Goal: Task Accomplishment & Management: Use online tool/utility

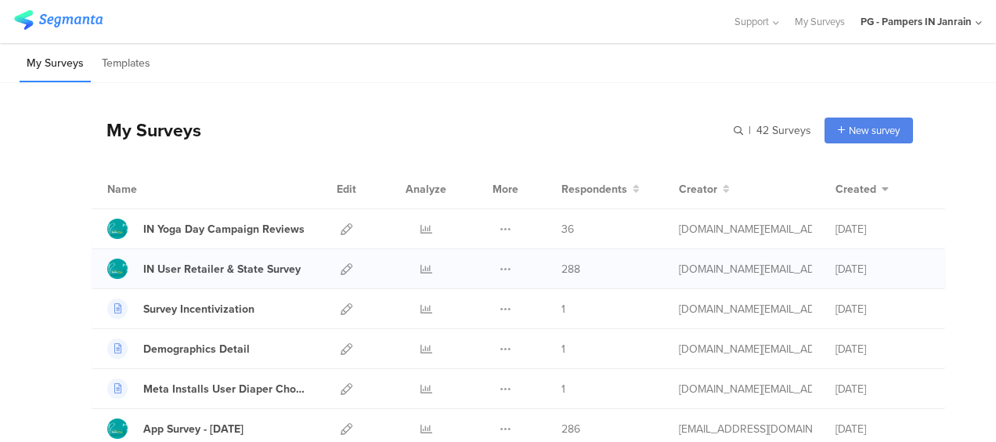
scroll to position [78, 0]
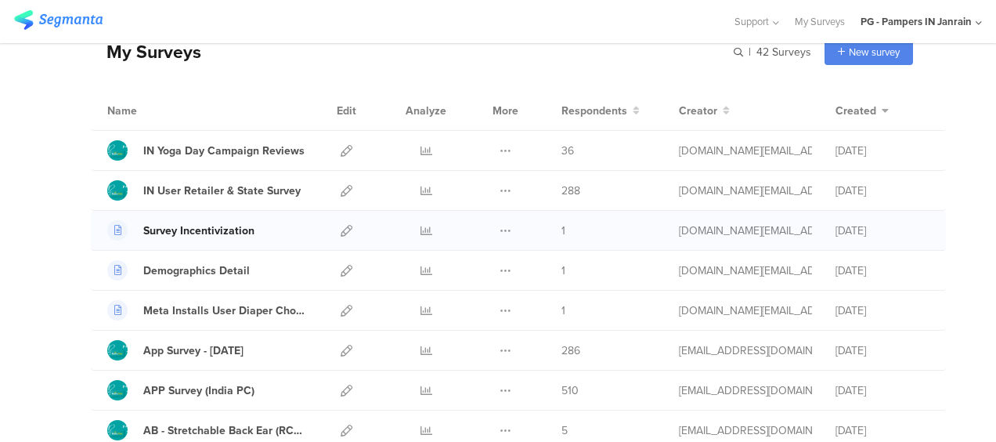
click at [230, 230] on div "Survey Incentivization" at bounding box center [198, 230] width 111 height 16
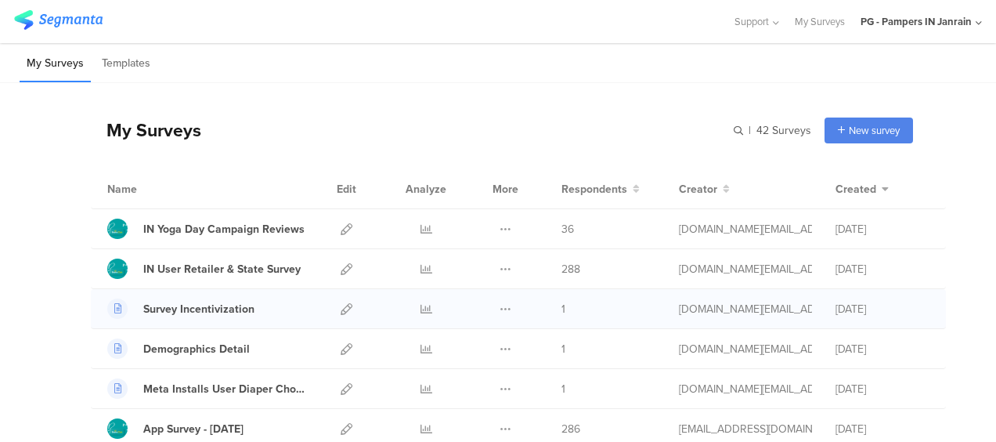
scroll to position [78, 0]
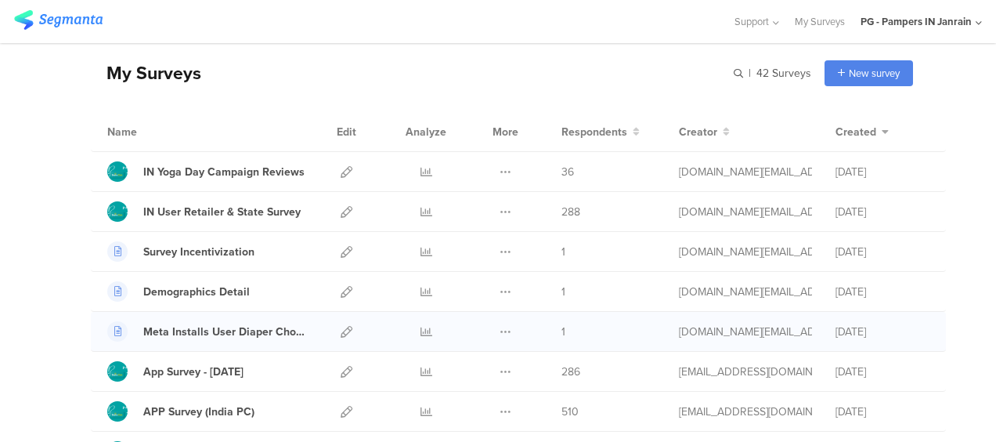
scroll to position [78, 0]
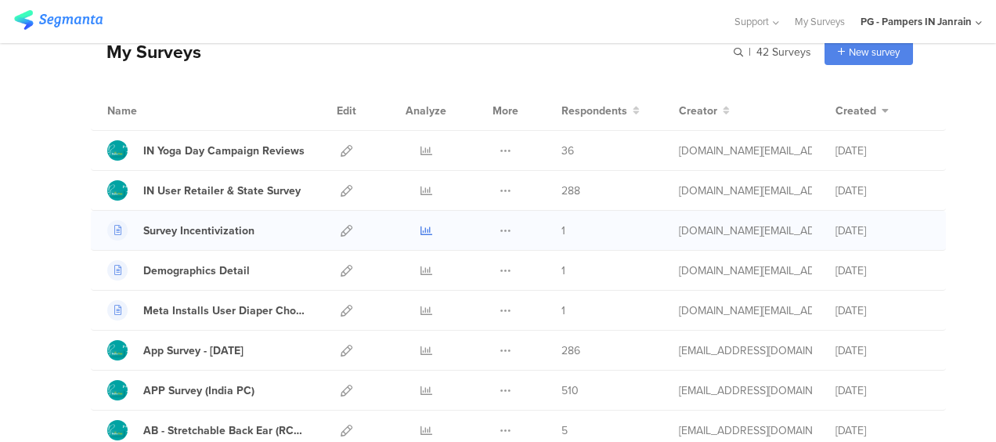
click at [420, 228] on icon at bounding box center [426, 231] width 12 height 12
click at [341, 230] on icon at bounding box center [347, 231] width 12 height 12
click at [200, 227] on div "Survey Incentivization" at bounding box center [198, 230] width 111 height 16
click at [341, 228] on icon at bounding box center [347, 231] width 12 height 12
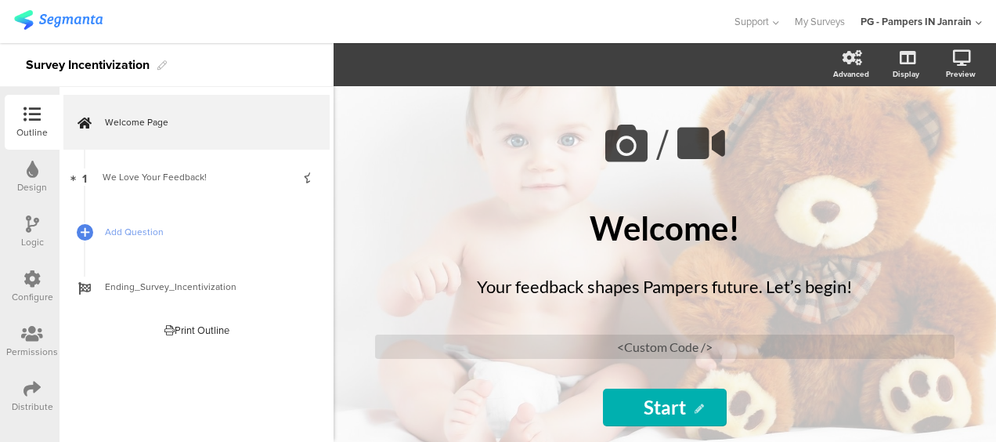
click at [34, 277] on icon at bounding box center [31, 278] width 17 height 17
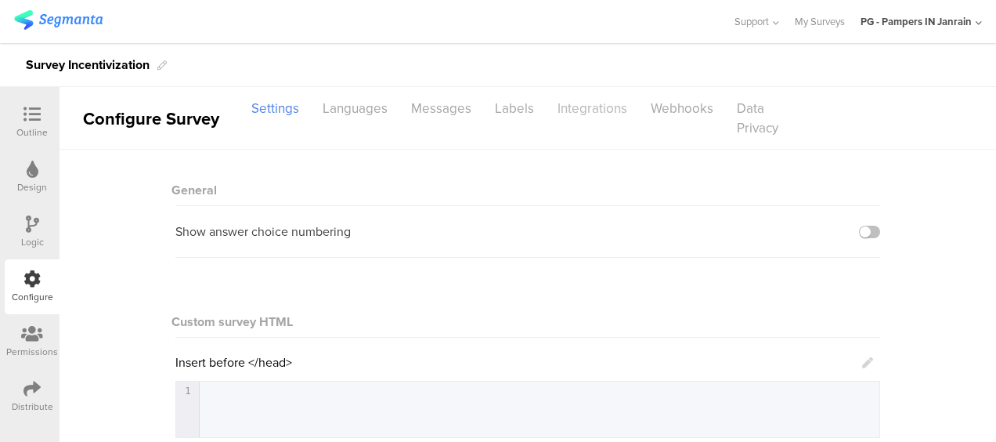
click at [582, 110] on div "Integrations" at bounding box center [592, 108] width 93 height 27
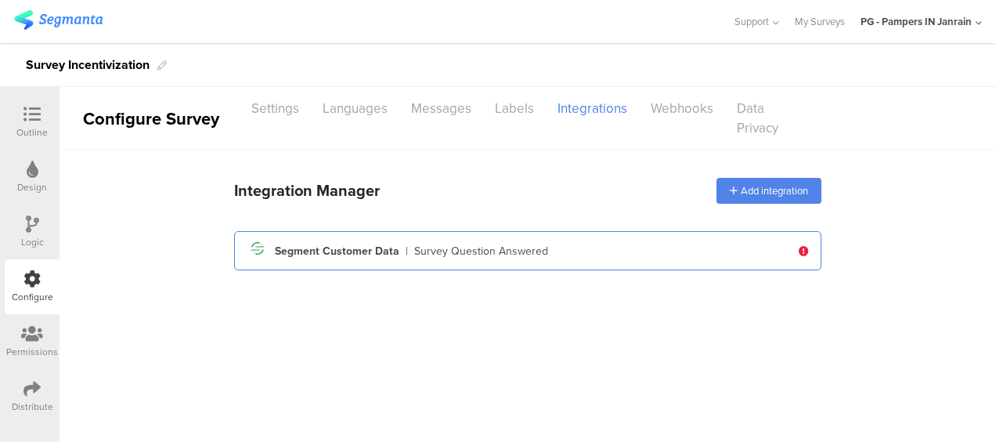
click at [567, 253] on div "Segment icon Created with Sketch. Segment Customer Data | Survey Question Answe…" at bounding box center [519, 250] width 544 height 27
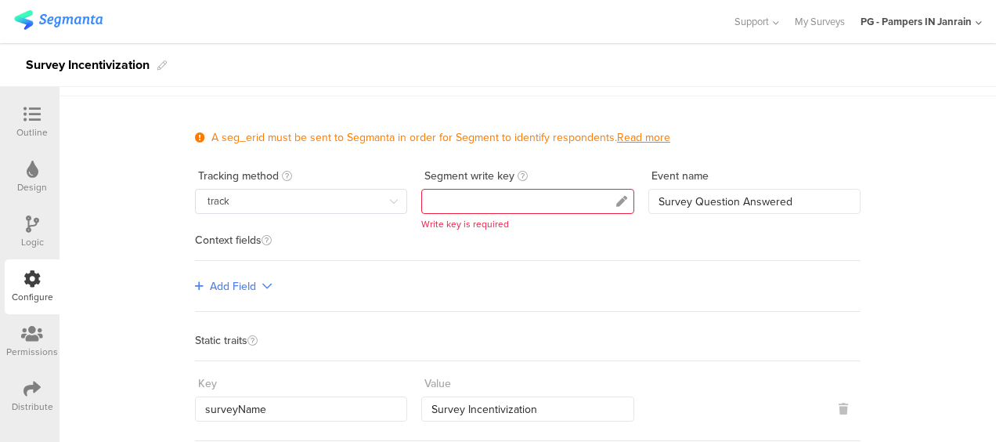
scroll to position [78, 0]
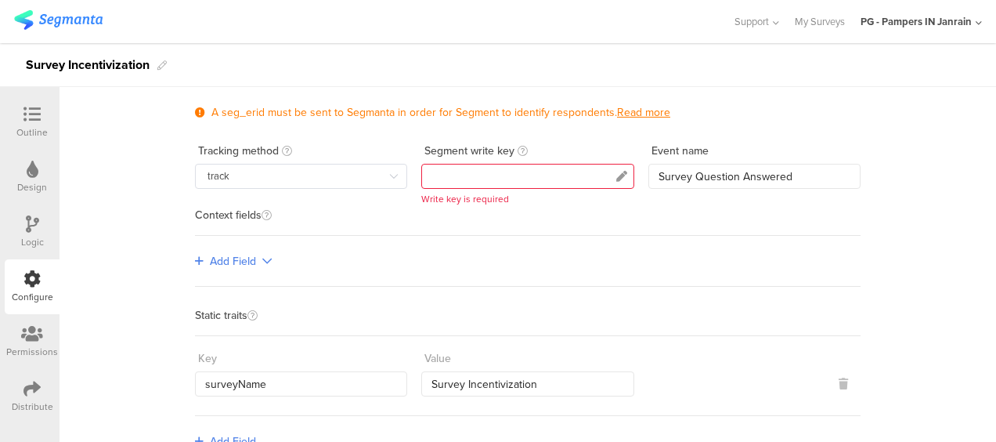
click at [446, 173] on div at bounding box center [527, 176] width 212 height 25
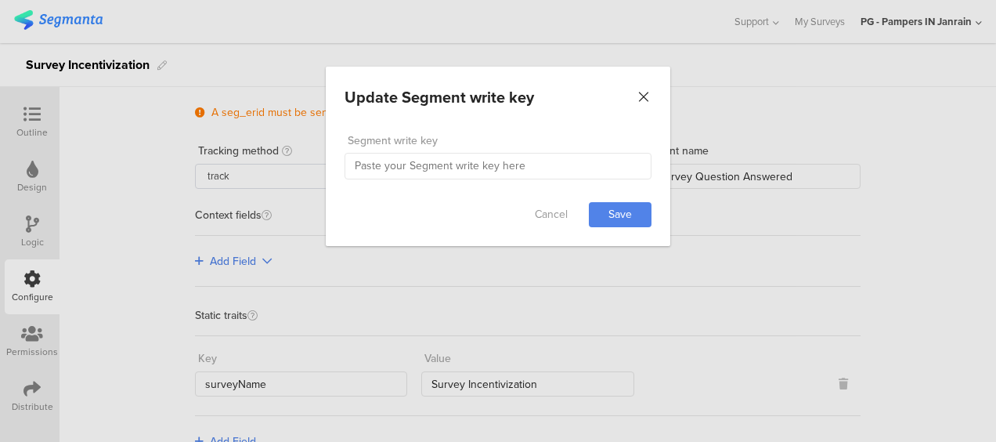
click at [640, 97] on icon "Close" at bounding box center [644, 97] width 16 height 16
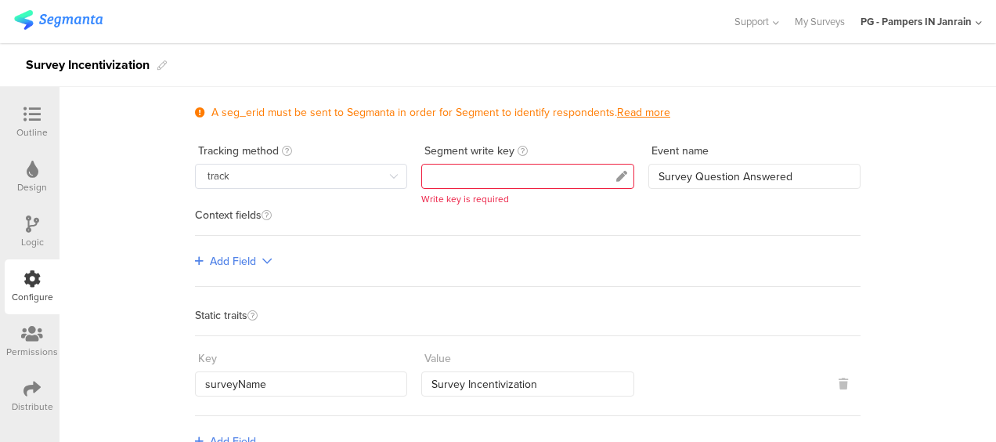
click at [495, 177] on div at bounding box center [527, 176] width 212 height 25
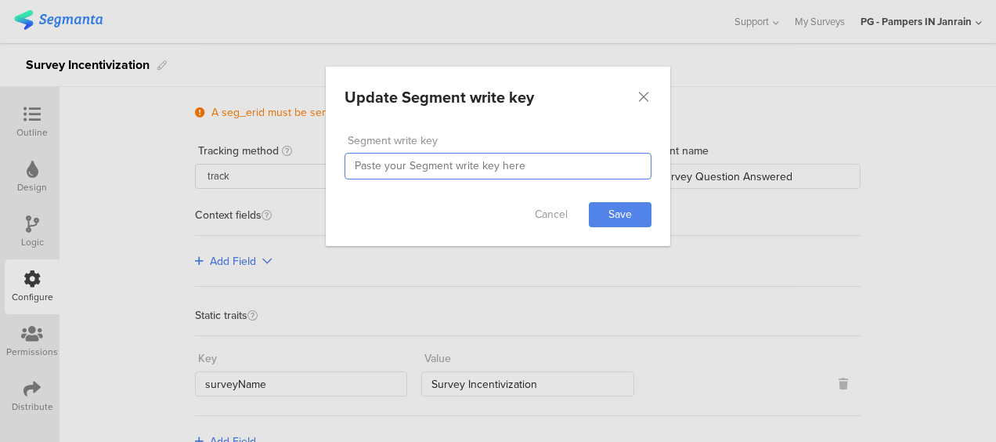
click at [471, 172] on input "dialog" at bounding box center [498, 166] width 307 height 27
paste input "GLrAVFxIDUcBAiZ3qNlu9Ywl3HGVqyri"
type input "GLrAVFxIDUcBAiZ3qNlu9Ywl3HGVqyri"
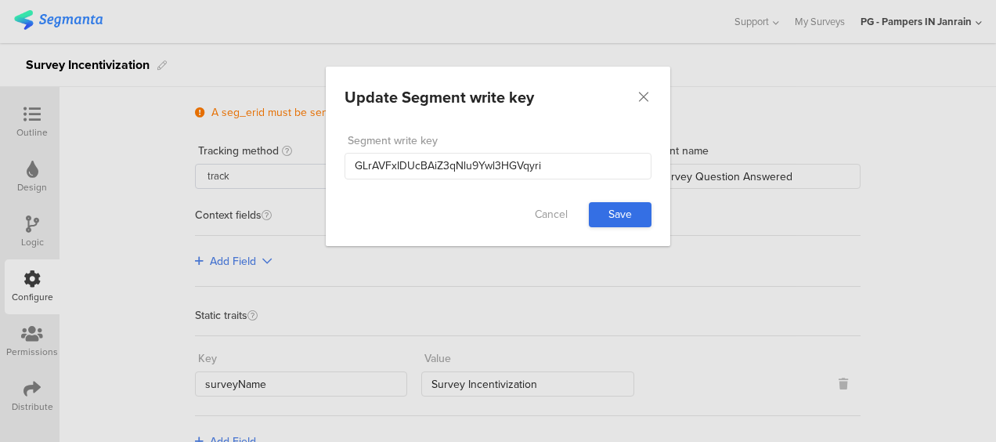
click at [616, 209] on link "Save" at bounding box center [620, 214] width 63 height 25
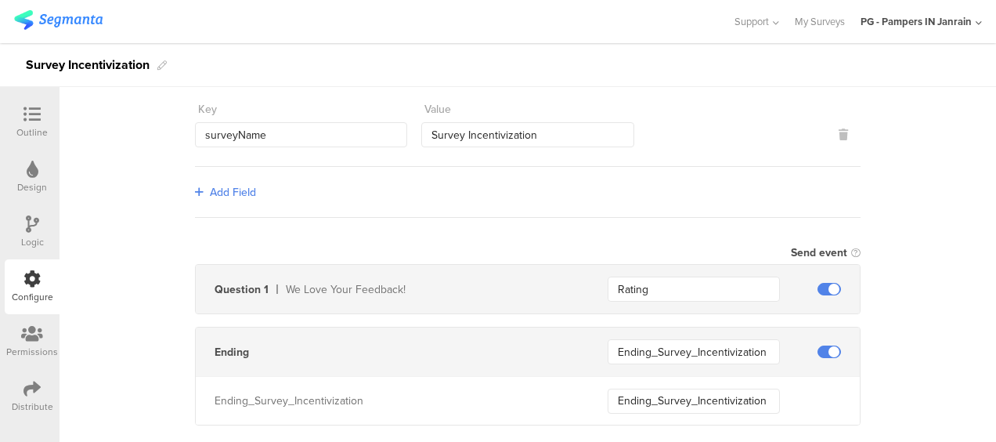
scroll to position [358, 0]
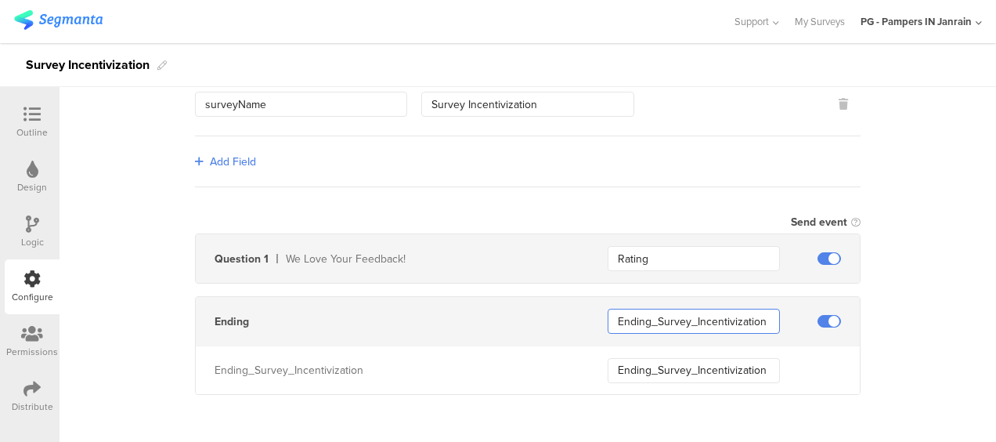
drag, startPoint x: 758, startPoint y: 316, endPoint x: 604, endPoint y: 320, distance: 153.5
click at [608, 320] on input "Ending_Survey_Incentivization" at bounding box center [694, 320] width 172 height 25
type input "ending"
click at [880, 353] on div "**********" at bounding box center [528, 99] width 936 height 615
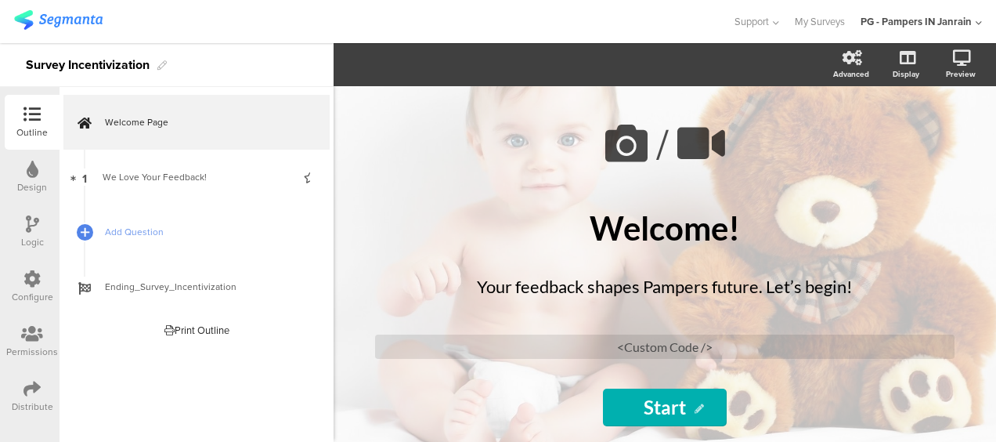
click at [36, 280] on icon at bounding box center [31, 278] width 17 height 17
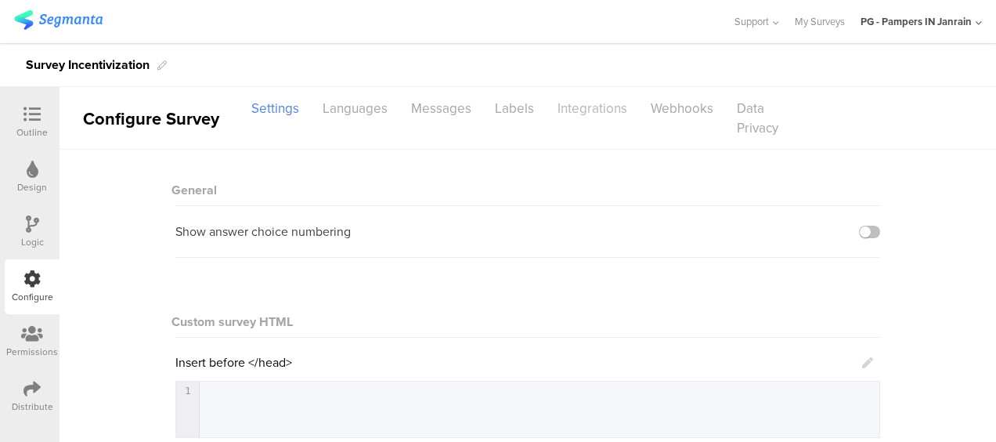
click at [567, 113] on div "Integrations" at bounding box center [592, 108] width 93 height 27
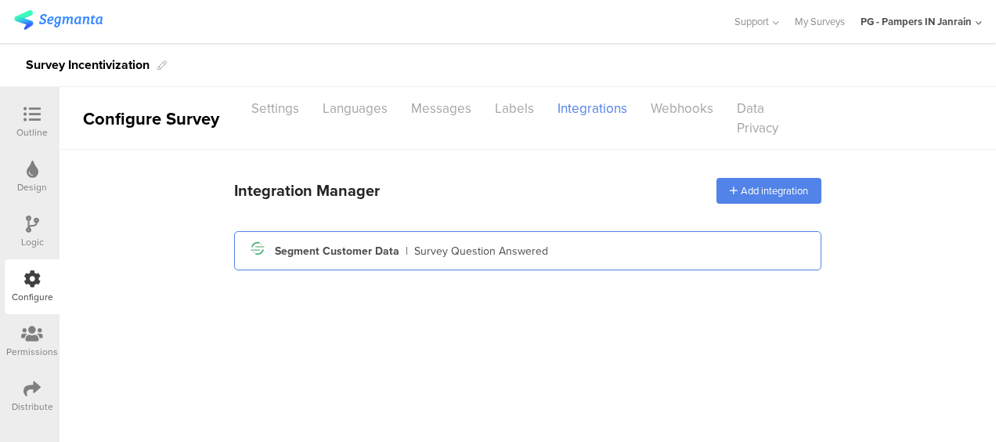
click at [495, 250] on div "Survey Question Answered" at bounding box center [481, 251] width 134 height 16
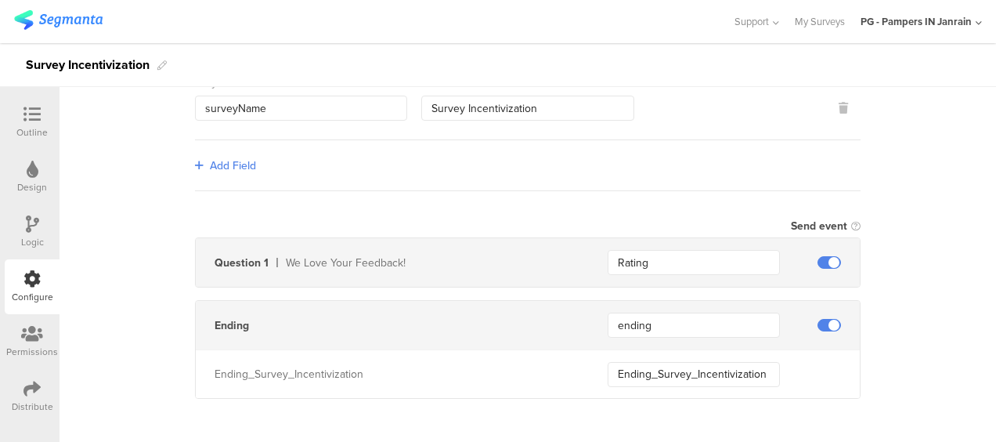
scroll to position [358, 0]
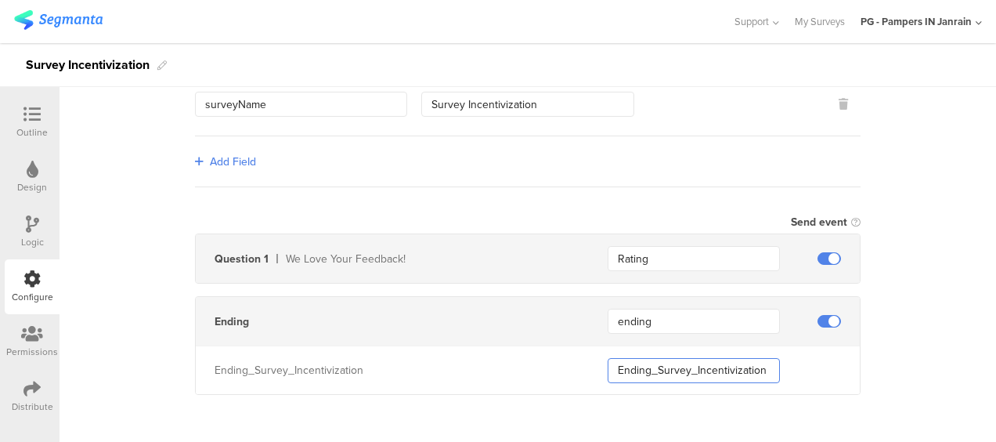
drag, startPoint x: 769, startPoint y: 365, endPoint x: 584, endPoint y: 359, distance: 184.9
click at [584, 359] on div "Ending_Survey_Incentivization Ending_Survey_Incentivization" at bounding box center [528, 369] width 664 height 49
click at [592, 169] on div "Add Field" at bounding box center [528, 161] width 666 height 51
